Goal: Transaction & Acquisition: Purchase product/service

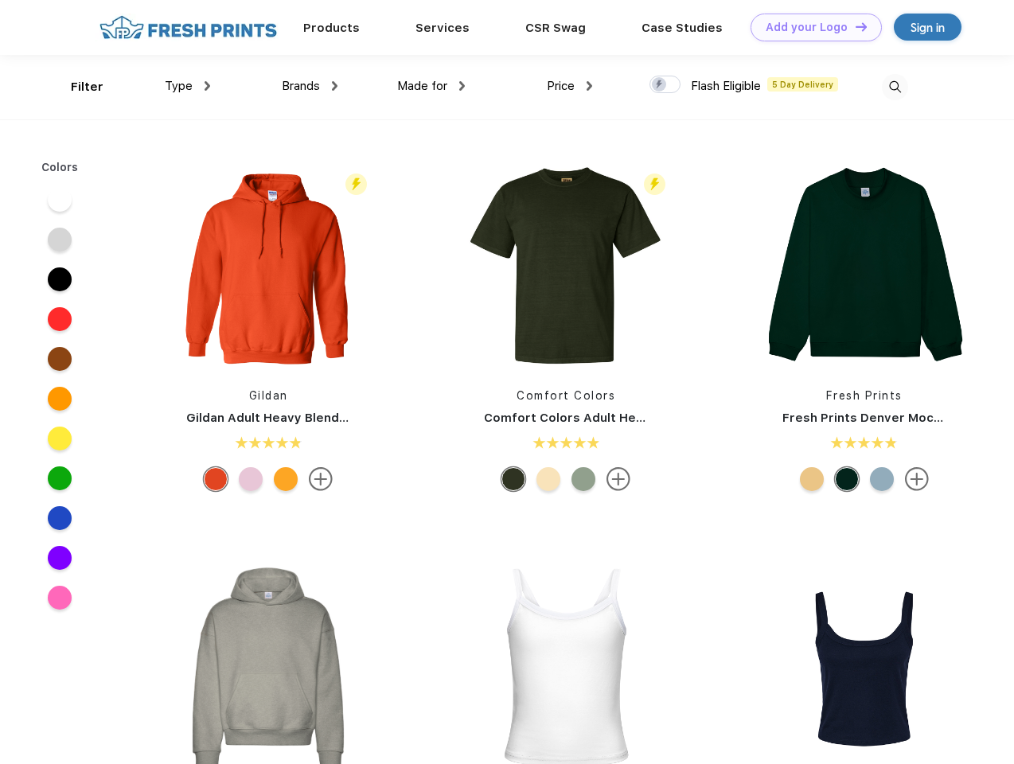
click at [810, 27] on link "Add your Logo Design Tool" at bounding box center [815, 28] width 131 height 28
click at [0, 0] on div "Design Tool" at bounding box center [0, 0] width 0 height 0
click at [854, 26] on link "Add your Logo Design Tool" at bounding box center [815, 28] width 131 height 28
click at [76, 87] on div "Filter" at bounding box center [87, 87] width 33 height 18
click at [188, 86] on span "Type" at bounding box center [179, 86] width 28 height 14
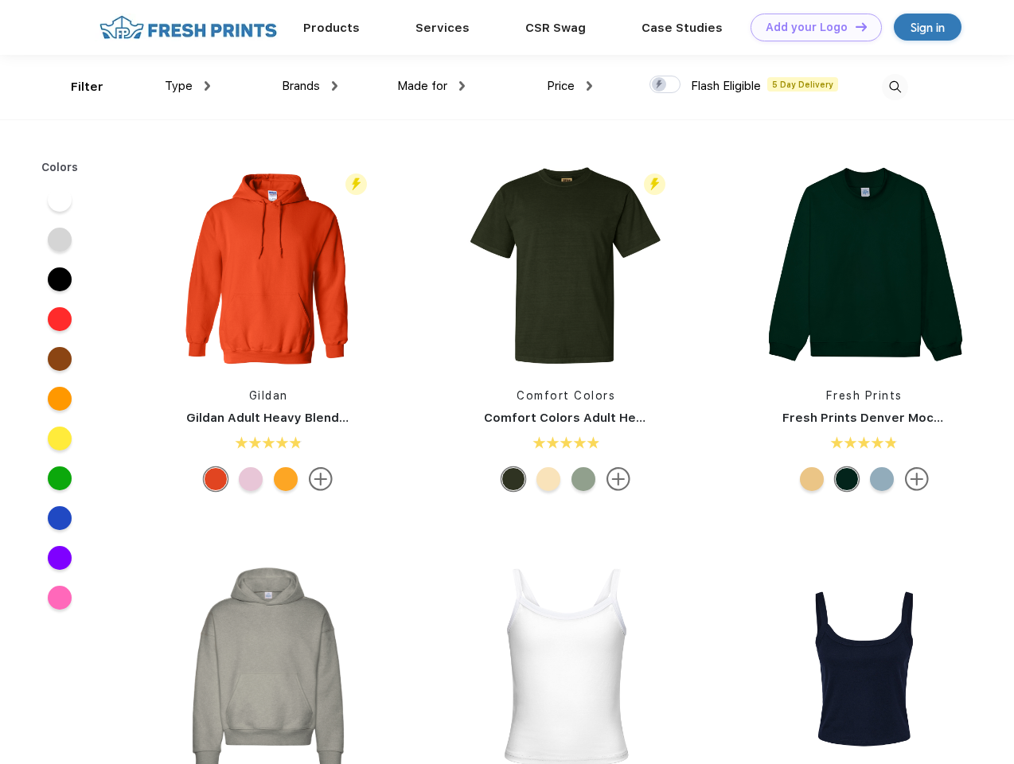
click at [310, 86] on span "Brands" at bounding box center [301, 86] width 38 height 14
click at [431, 86] on span "Made for" at bounding box center [422, 86] width 50 height 14
click at [570, 86] on span "Price" at bounding box center [561, 86] width 28 height 14
click at [665, 85] on div at bounding box center [664, 85] width 31 height 18
click at [660, 85] on input "checkbox" at bounding box center [654, 80] width 10 height 10
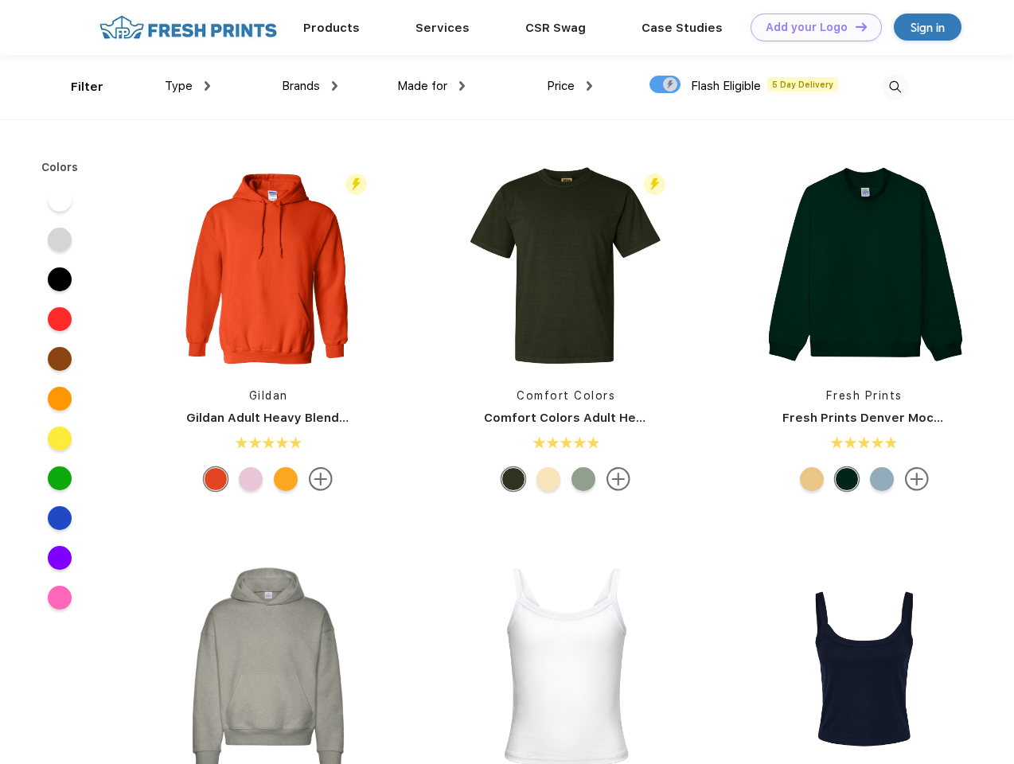
click at [894, 87] on img at bounding box center [895, 87] width 26 height 26
